Goal: Information Seeking & Learning: Find specific fact

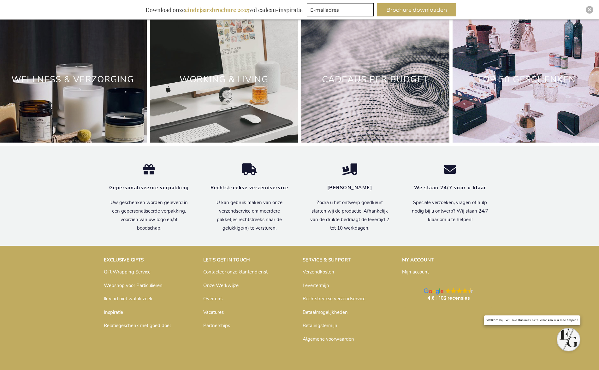
scroll to position [2046, 0]
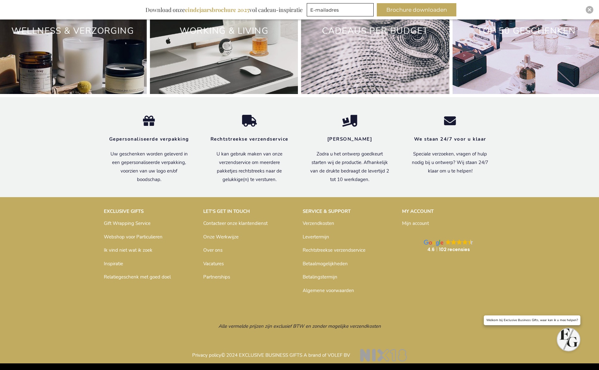
click at [317, 222] on link "Verzendkosten" at bounding box center [319, 223] width 32 height 6
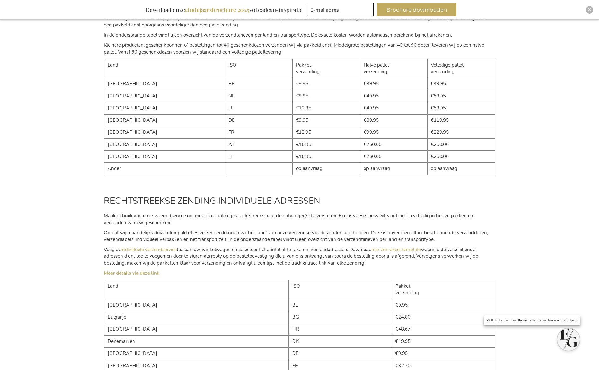
scroll to position [104, 0]
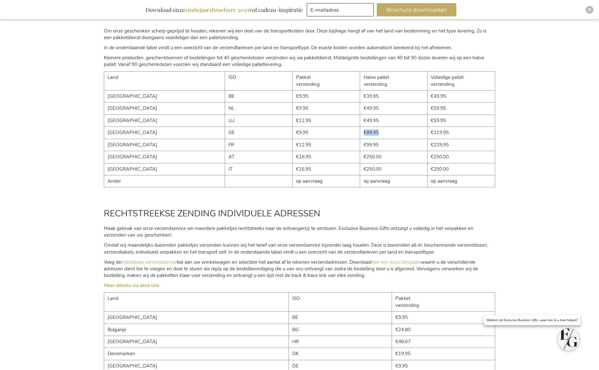
drag, startPoint x: 357, startPoint y: 132, endPoint x: 343, endPoint y: 131, distance: 14.2
click at [360, 131] on td "€89.95" at bounding box center [394, 133] width 68 height 12
copy td "€89.95"
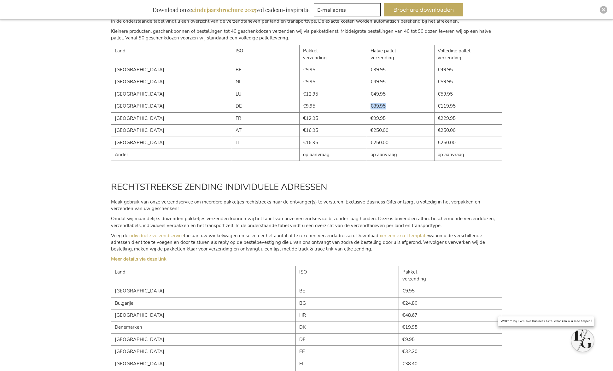
scroll to position [145, 0]
